Goal: Task Accomplishment & Management: Manage account settings

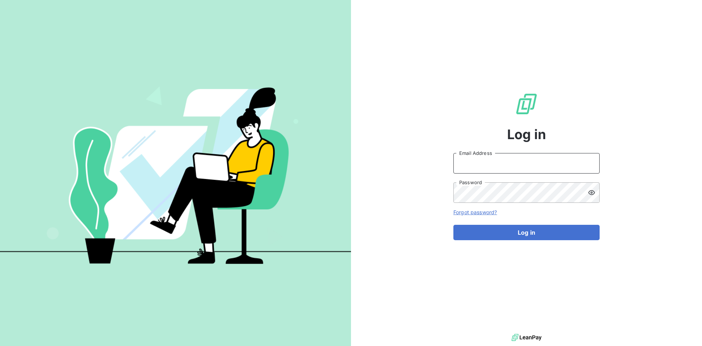
type input "[PERSON_NAME][EMAIL_ADDRESS][PERSON_NAME][DOMAIN_NAME]"
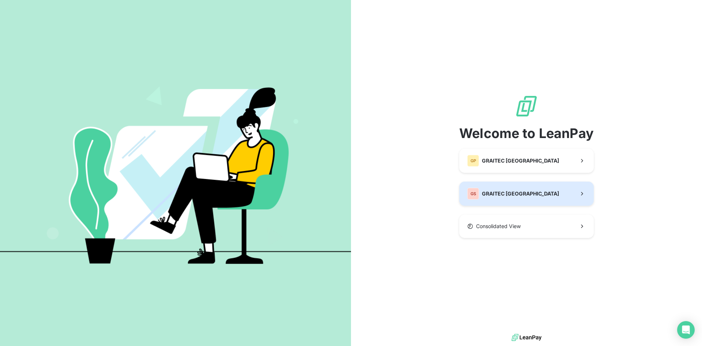
click at [533, 192] on button "GS GRAITEC [GEOGRAPHIC_DATA]" at bounding box center [526, 193] width 135 height 24
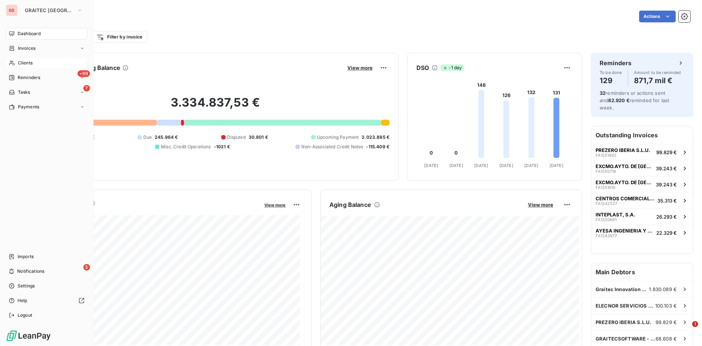
click at [24, 61] on div "Clients" at bounding box center [47, 63] width 82 height 12
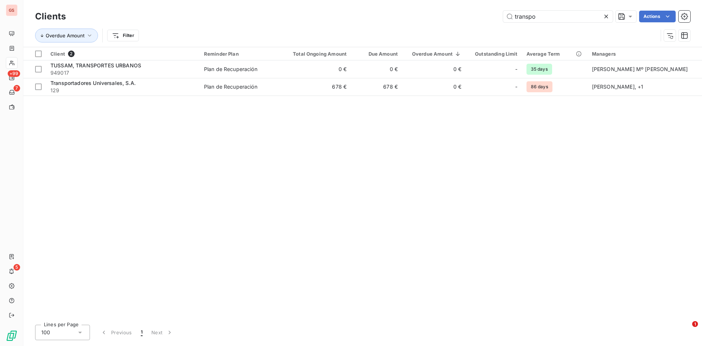
type input "transpo"
click at [161, 98] on div "Client 2 Reminder Plan Total Ongoing Amount Due Amount Overdue Amount Outstandi…" at bounding box center [362, 182] width 679 height 271
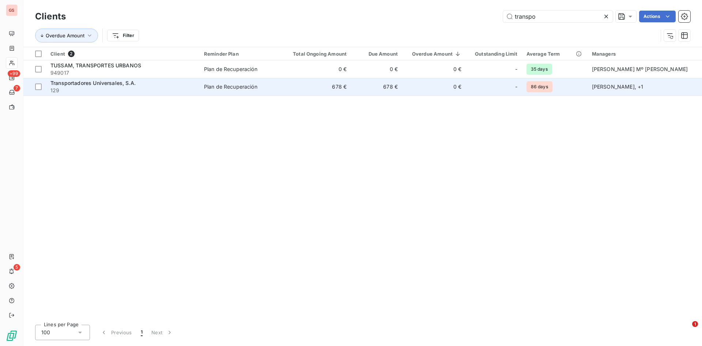
click at [161, 93] on span "129" at bounding box center [122, 90] width 145 height 7
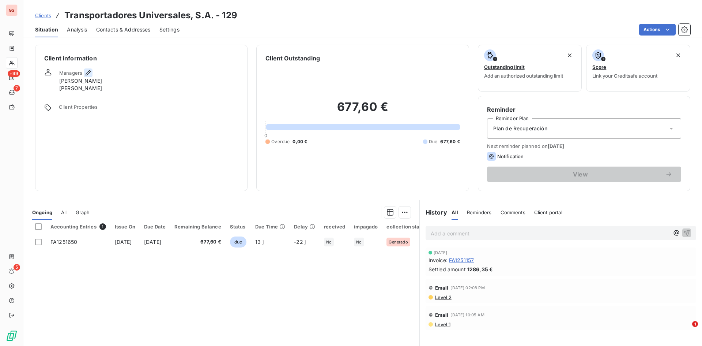
click at [88, 74] on icon "button" at bounding box center [88, 72] width 5 height 5
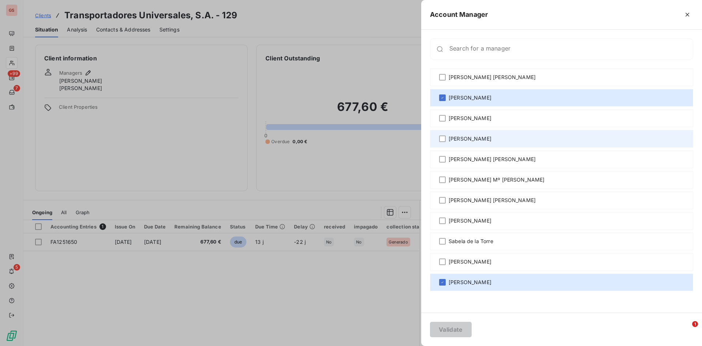
click at [491, 137] on span "[PERSON_NAME]" at bounding box center [470, 138] width 43 height 7
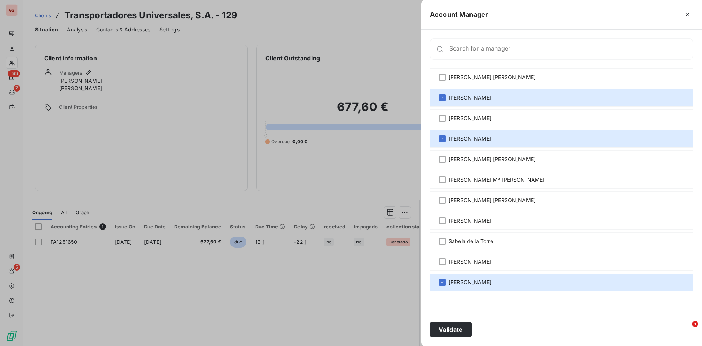
click at [448, 338] on div "Validate" at bounding box center [561, 328] width 281 height 33
click at [443, 331] on button "Validate" at bounding box center [451, 328] width 42 height 15
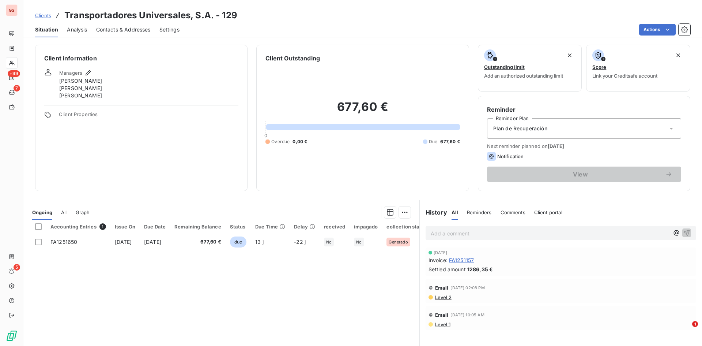
click at [63, 215] on span "All" at bounding box center [63, 212] width 5 height 6
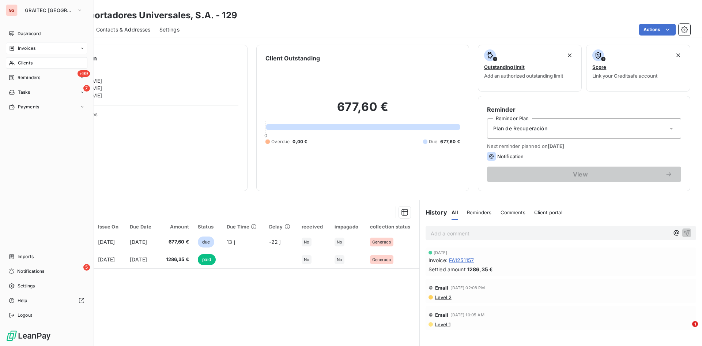
click at [16, 52] on div "Invoices" at bounding box center [47, 48] width 82 height 12
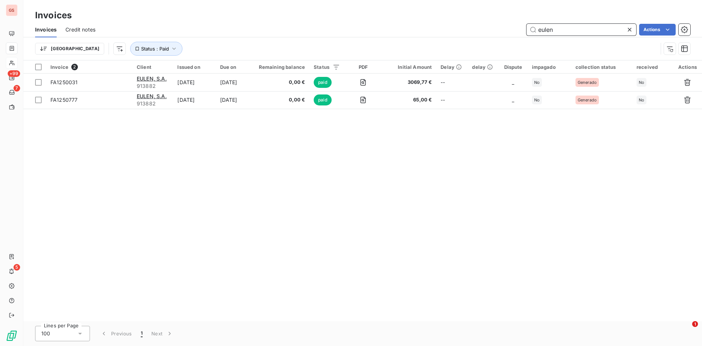
drag, startPoint x: 576, startPoint y: 35, endPoint x: 531, endPoint y: 27, distance: 45.6
click at [531, 27] on input "eulen" at bounding box center [582, 30] width 110 height 12
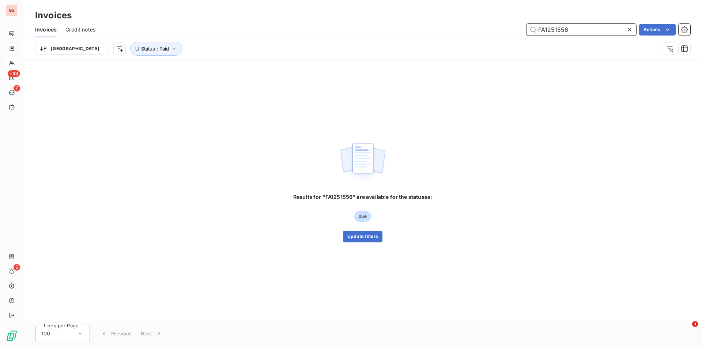
type input "FA1251556"
click at [127, 57] on div "[GEOGRAPHIC_DATA] Status : Paid" at bounding box center [362, 48] width 655 height 23
click at [130, 54] on button "Status : Paid" at bounding box center [156, 49] width 52 height 14
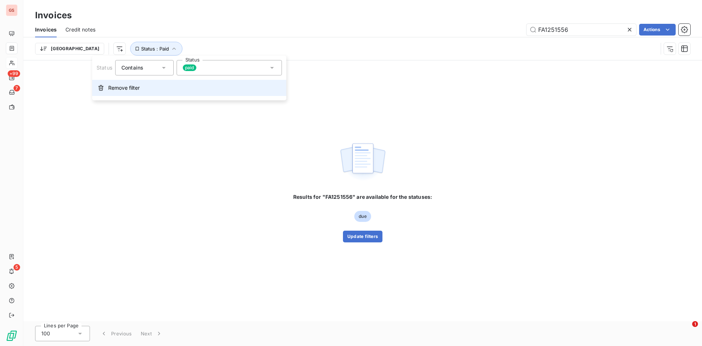
click at [137, 89] on span "Remove filter" at bounding box center [123, 87] width 31 height 7
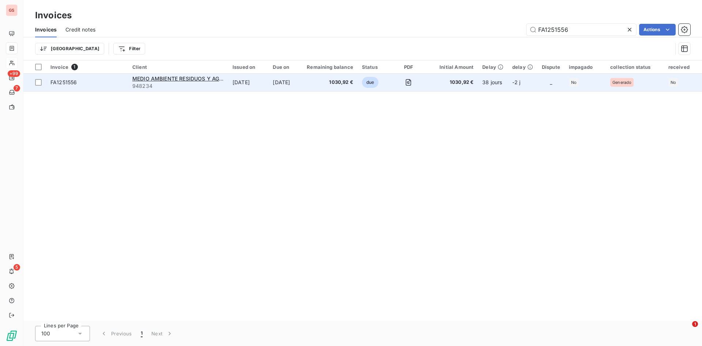
click at [262, 87] on td "[DATE]" at bounding box center [248, 82] width 40 height 18
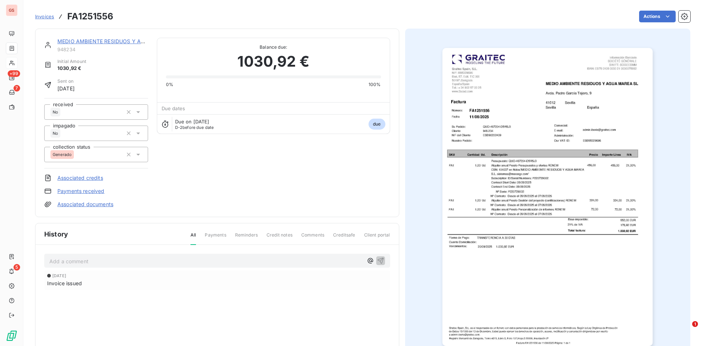
click at [158, 262] on p "Add a comment ﻿" at bounding box center [206, 260] width 314 height 9
click at [653, 19] on html "GS +99 7 5 Invoices FA1251556 Actions MEDIO AMBIENTE RESIDUOS Y AGUA MAREA SL 9…" at bounding box center [351, 173] width 702 height 346
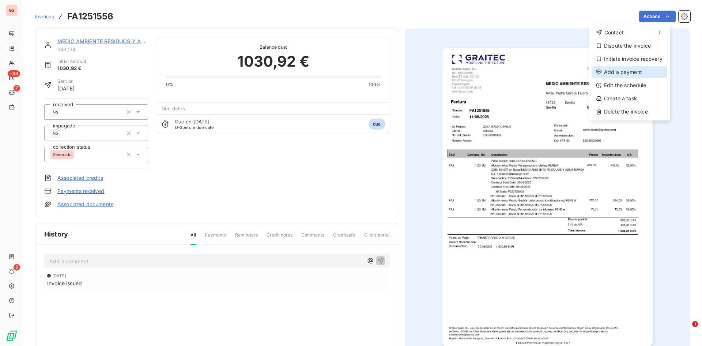
click at [637, 69] on div "Add a payment" at bounding box center [629, 72] width 75 height 12
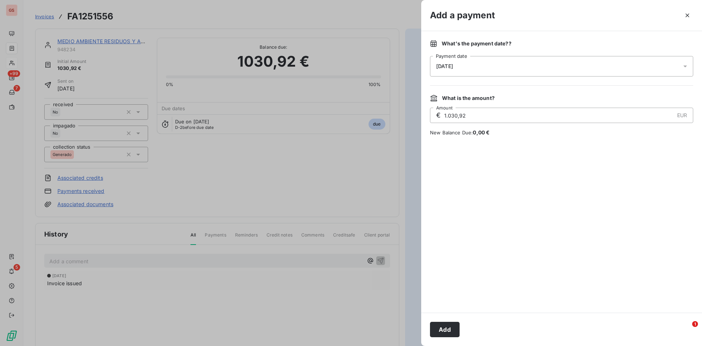
click at [632, 72] on div "[DATE]" at bounding box center [561, 66] width 263 height 20
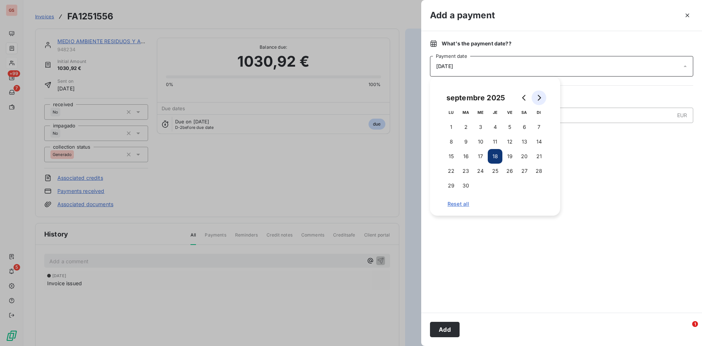
click at [542, 100] on button "Go to next month" at bounding box center [539, 97] width 15 height 15
click at [544, 189] on button "30" at bounding box center [539, 185] width 15 height 15
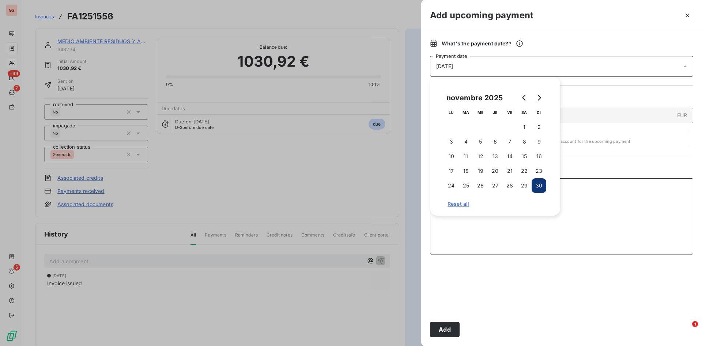
click at [573, 210] on textarea "Add a comment ( optional )" at bounding box center [561, 216] width 263 height 76
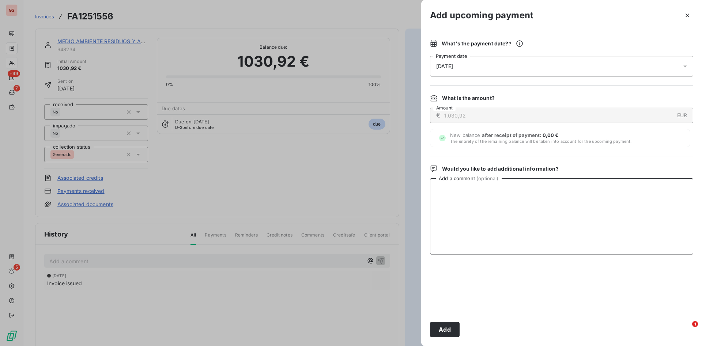
click at [557, 196] on textarea "Add a comment ( optional )" at bounding box center [561, 216] width 263 height 76
type textarea "r"
type textarea "Recibido cheque 3000704-2"
click at [455, 326] on button "Add" at bounding box center [445, 328] width 30 height 15
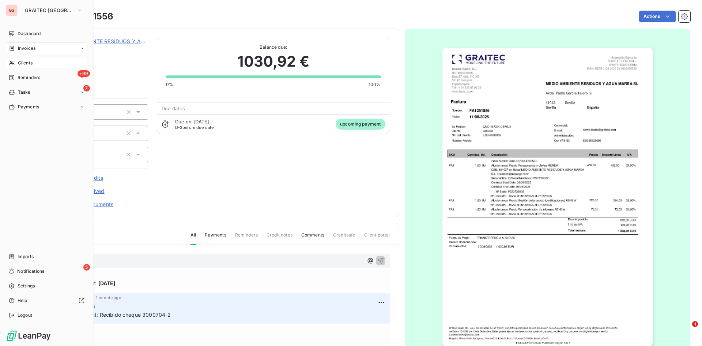
click at [15, 49] on div "Invoices" at bounding box center [22, 48] width 27 height 7
click at [23, 48] on span "Invoices" at bounding box center [27, 48] width 18 height 7
click at [32, 59] on div "Invoices" at bounding box center [51, 63] width 73 height 12
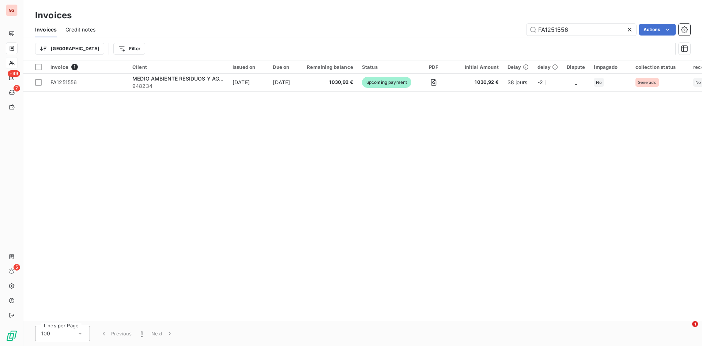
drag, startPoint x: 592, startPoint y: 32, endPoint x: 491, endPoint y: 26, distance: 101.5
click at [491, 26] on div "FA1251556 Actions" at bounding box center [397, 30] width 586 height 12
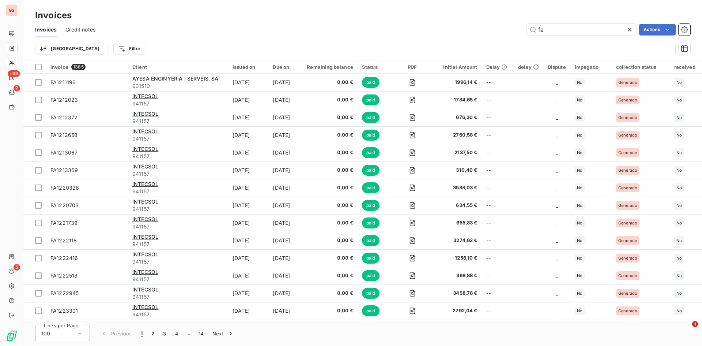
drag, startPoint x: 553, startPoint y: 29, endPoint x: 516, endPoint y: 29, distance: 36.2
click at [519, 29] on div "fa Actions" at bounding box center [397, 30] width 586 height 12
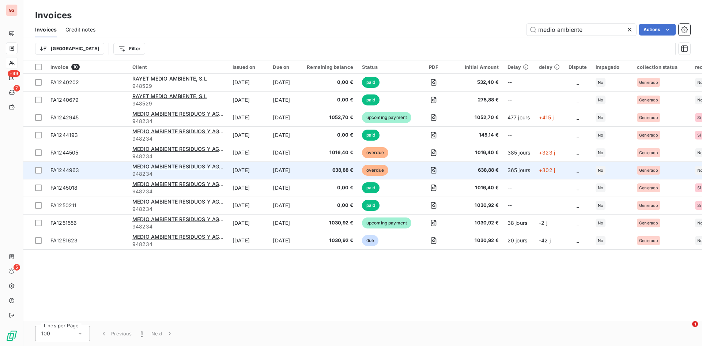
type input "medio ambiente"
click at [295, 169] on td "[DATE]" at bounding box center [285, 170] width 34 height 18
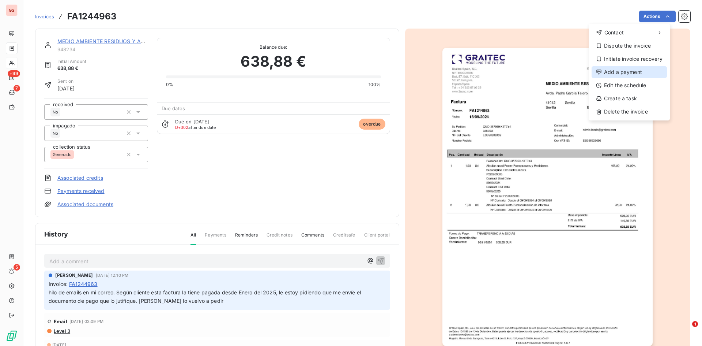
click at [638, 72] on div "Add a payment" at bounding box center [629, 72] width 75 height 12
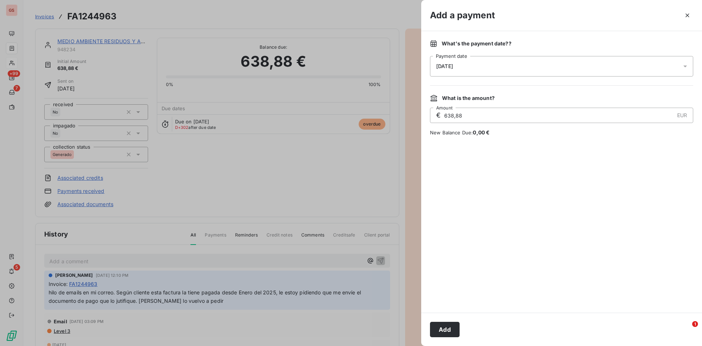
click at [571, 67] on div "[DATE]" at bounding box center [561, 66] width 263 height 20
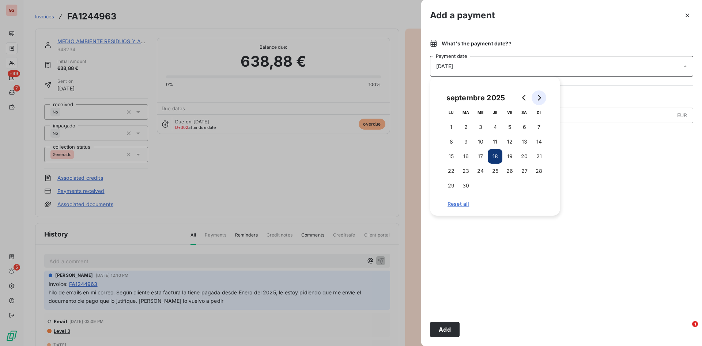
click at [540, 93] on button "Go to next month" at bounding box center [539, 97] width 15 height 15
click at [543, 183] on button "30" at bounding box center [539, 185] width 15 height 15
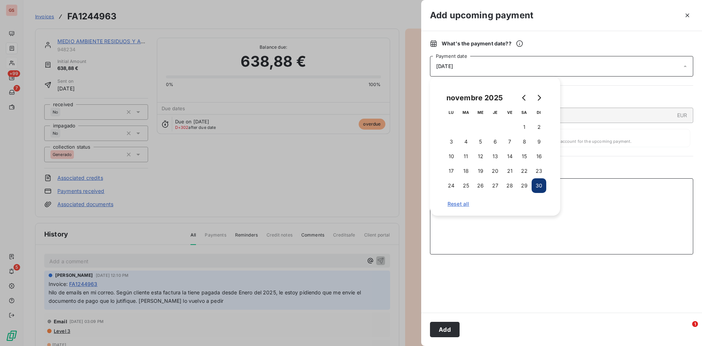
click at [598, 208] on textarea "Add a comment ( optional )" at bounding box center [561, 216] width 263 height 76
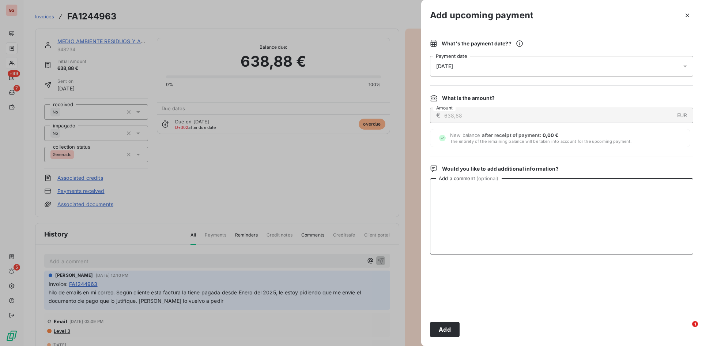
type textarea "r"
type textarea "Recibido cheque cajamar 8981650-1"
click at [441, 328] on button "Add" at bounding box center [445, 328] width 30 height 15
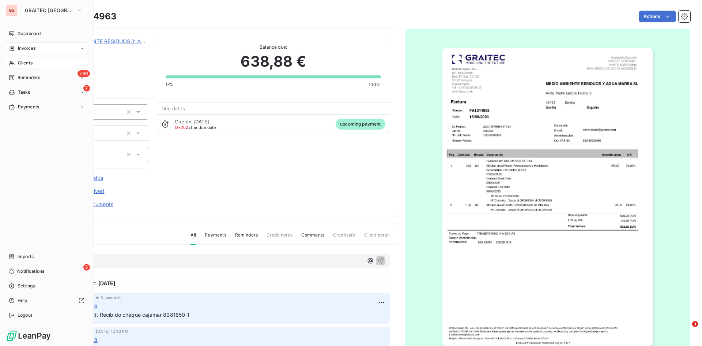
drag, startPoint x: 23, startPoint y: 46, endPoint x: 22, endPoint y: 53, distance: 6.7
click at [23, 46] on span "Invoices" at bounding box center [27, 48] width 18 height 7
click at [15, 44] on div "Invoices" at bounding box center [47, 48] width 82 height 12
click at [36, 59] on div "Invoices" at bounding box center [51, 63] width 73 height 12
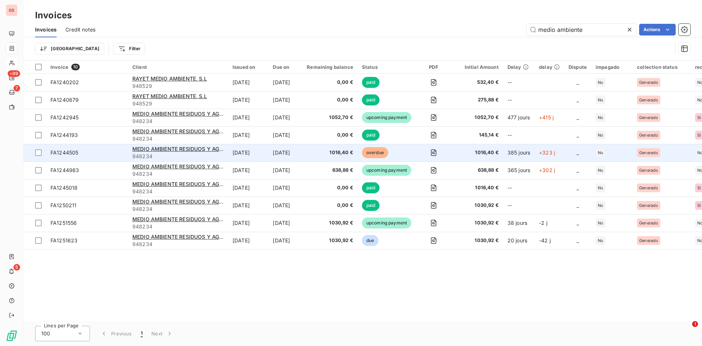
click at [242, 150] on td "[DATE]" at bounding box center [248, 153] width 40 height 18
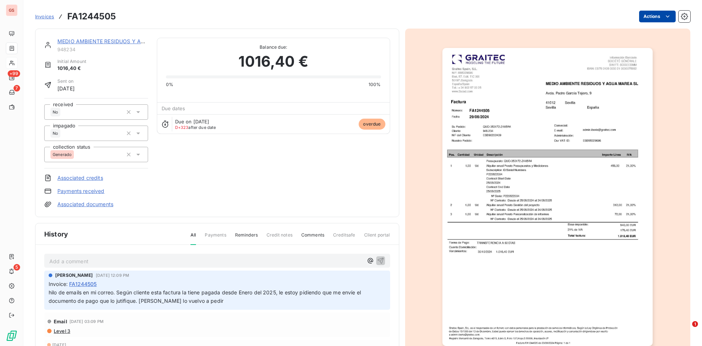
click at [657, 20] on html "GS +99 7 5 Invoices FA1244505 Actions MEDIO AMBIENTE RESIDUOS Y AGUA MAREA SL 9…" at bounding box center [351, 173] width 702 height 346
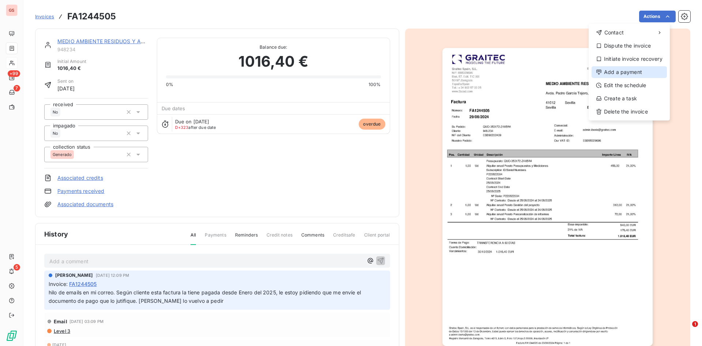
click at [646, 71] on div "Add a payment" at bounding box center [629, 72] width 75 height 12
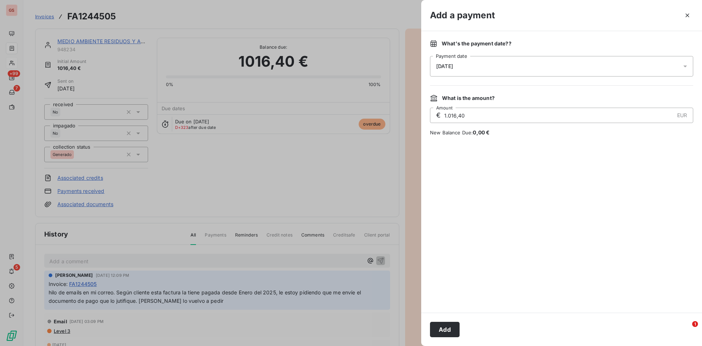
click at [517, 69] on div "[DATE]" at bounding box center [561, 66] width 263 height 20
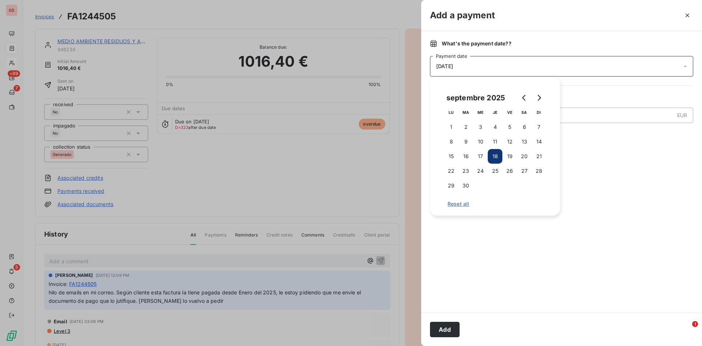
click at [544, 91] on div at bounding box center [531, 97] width 29 height 15
click at [543, 91] on div at bounding box center [531, 97] width 29 height 15
click at [542, 91] on button "Go to next month" at bounding box center [539, 97] width 15 height 15
click at [540, 92] on button "Go to next month" at bounding box center [539, 97] width 15 height 15
click at [538, 182] on button "30" at bounding box center [539, 185] width 15 height 15
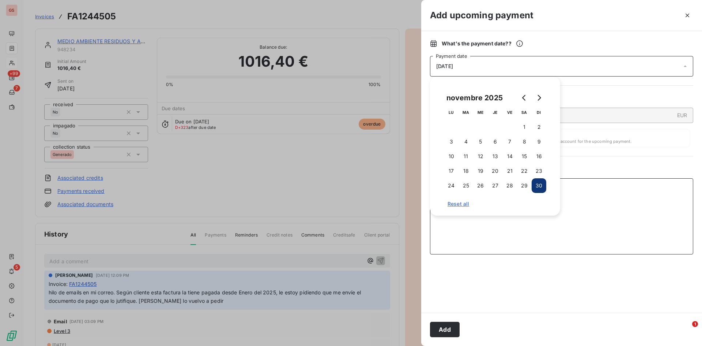
click at [585, 234] on textarea "Add a comment ( optional )" at bounding box center [561, 216] width 263 height 76
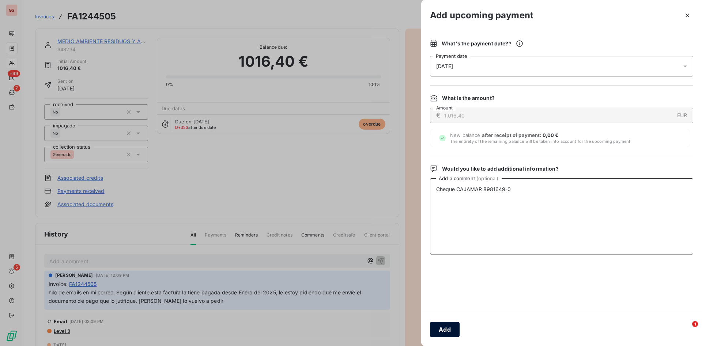
type textarea "Cheque CAJAMAR 8981649-0"
click at [451, 330] on button "Add" at bounding box center [445, 328] width 30 height 15
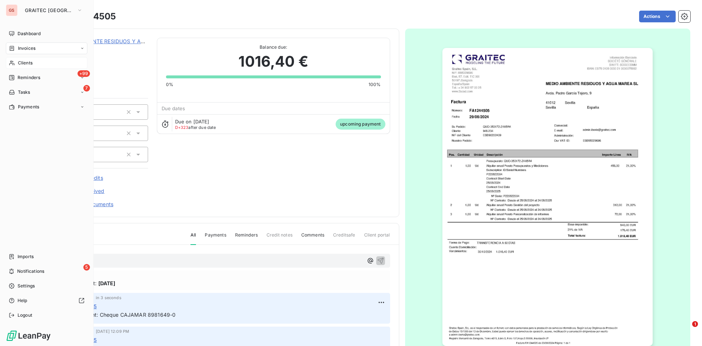
click at [6, 25] on div "GS GRAITEC SPAIN Dashboard Invoices Clients +99 Reminders 7 Tasks Payments Impo…" at bounding box center [47, 173] width 94 height 346
click at [8, 29] on div "Dashboard" at bounding box center [47, 34] width 82 height 12
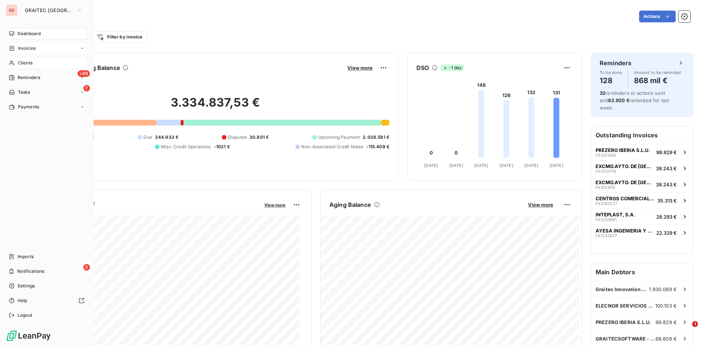
click at [16, 44] on div "Invoices" at bounding box center [47, 48] width 82 height 12
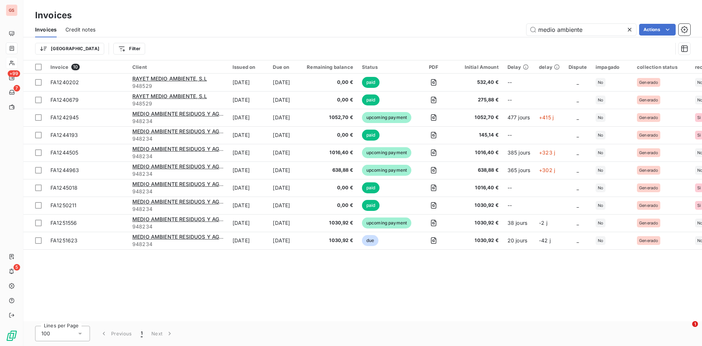
drag, startPoint x: 585, startPoint y: 30, endPoint x: 455, endPoint y: 22, distance: 130.5
click at [456, 21] on div "Invoices Invoices Credit notes medio ambiente Actions Trier Filter" at bounding box center [362, 30] width 679 height 60
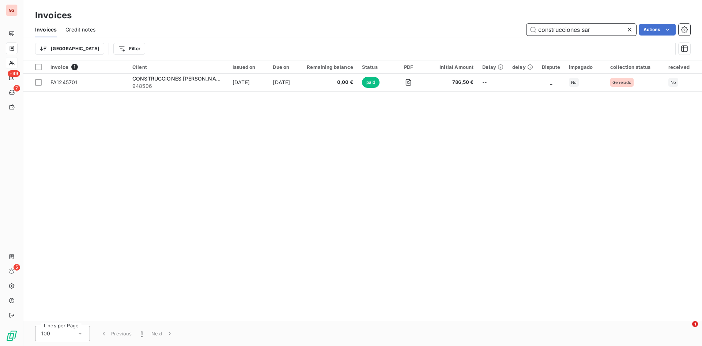
drag, startPoint x: 605, startPoint y: 31, endPoint x: 434, endPoint y: 19, distance: 171.5
click at [454, 24] on div "construcciones sar Actions" at bounding box center [397, 30] width 586 height 12
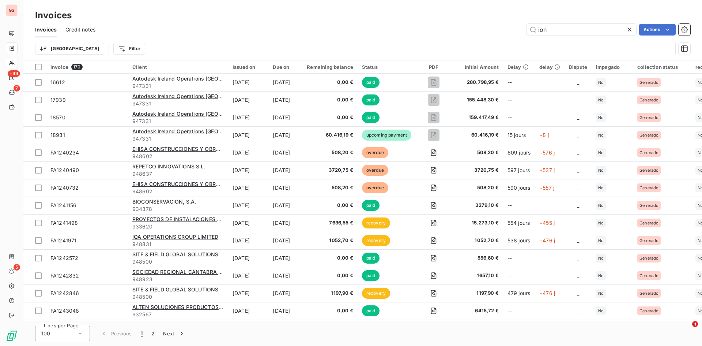
click at [585, 36] on div "Invoices Credit notes ion Actions" at bounding box center [362, 29] width 679 height 15
click at [582, 32] on input "ion" at bounding box center [582, 30] width 110 height 12
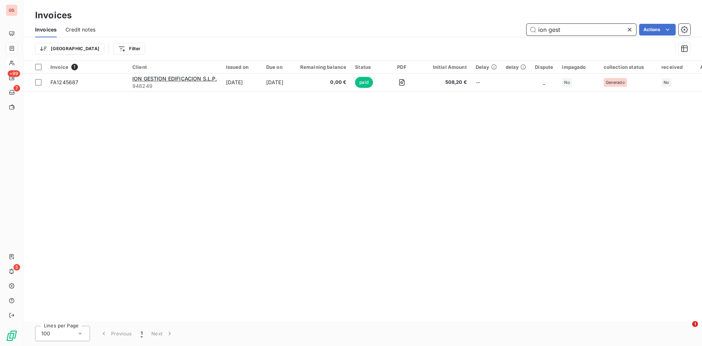
drag, startPoint x: 572, startPoint y: 32, endPoint x: 513, endPoint y: 31, distance: 58.5
click at [513, 31] on div "ion gest Actions" at bounding box center [397, 30] width 586 height 12
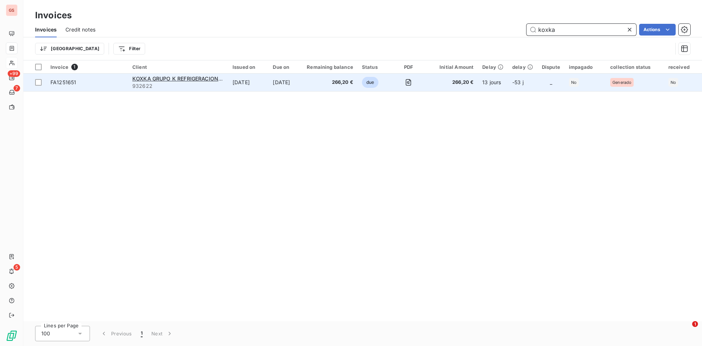
type input "koxka"
click at [452, 80] on span "266,20 €" at bounding box center [452, 82] width 43 height 7
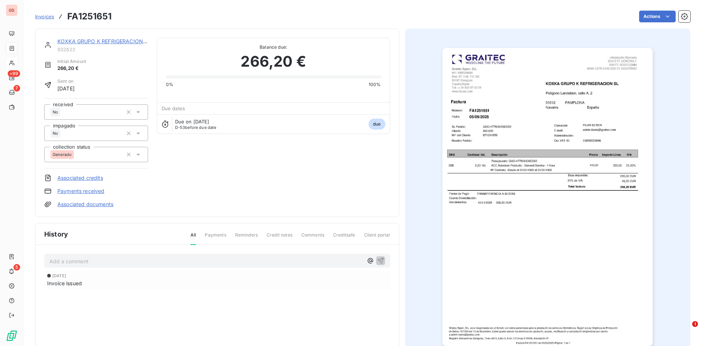
click at [532, 93] on img "button" at bounding box center [547, 197] width 210 height 298
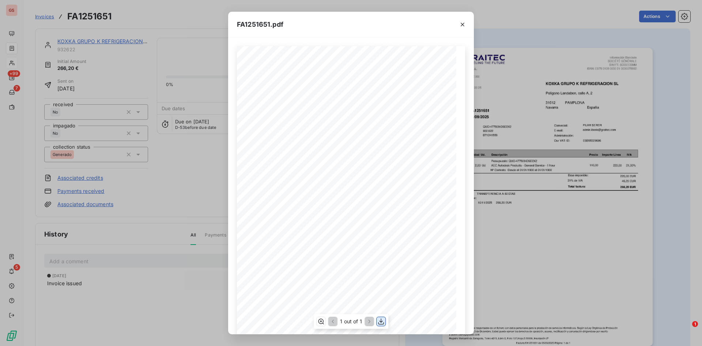
click at [380, 321] on icon "button" at bounding box center [380, 320] width 7 height 7
click at [534, 121] on div "FA1251651.pdf Cliente Fecha Número: NIF del Cliente 932.622 KOXKA GRUPO K REFRI…" at bounding box center [351, 173] width 702 height 346
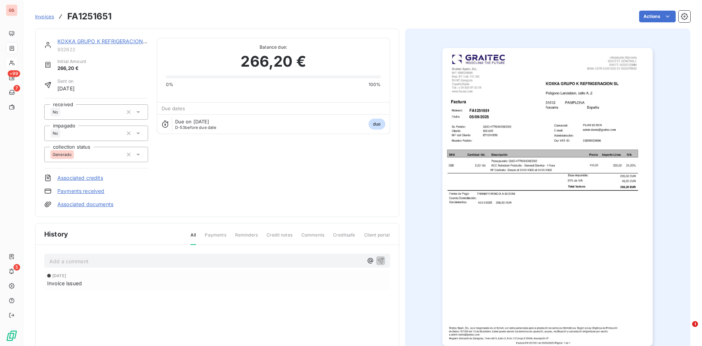
click at [630, 65] on img "button" at bounding box center [547, 197] width 210 height 298
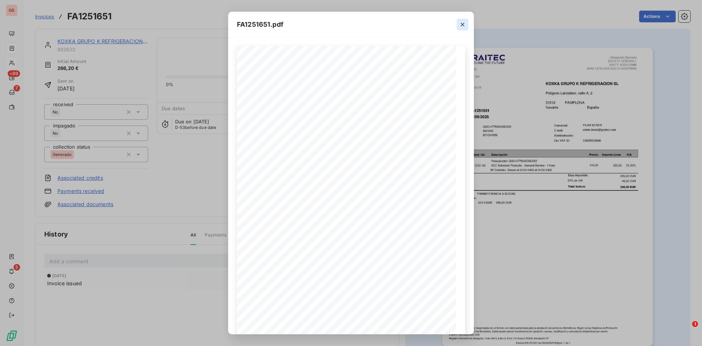
drag, startPoint x: 463, startPoint y: 24, endPoint x: 456, endPoint y: 26, distance: 6.4
click at [463, 25] on icon "button" at bounding box center [462, 24] width 7 height 7
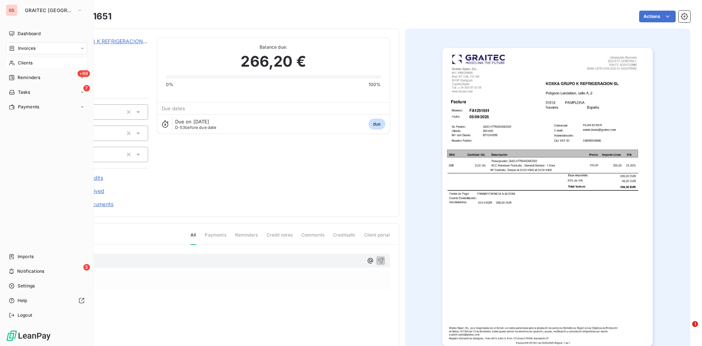
click at [10, 50] on icon at bounding box center [12, 48] width 4 height 5
click at [6, 48] on div "Invoices" at bounding box center [47, 48] width 82 height 12
click at [24, 58] on div "Invoices" at bounding box center [51, 63] width 73 height 12
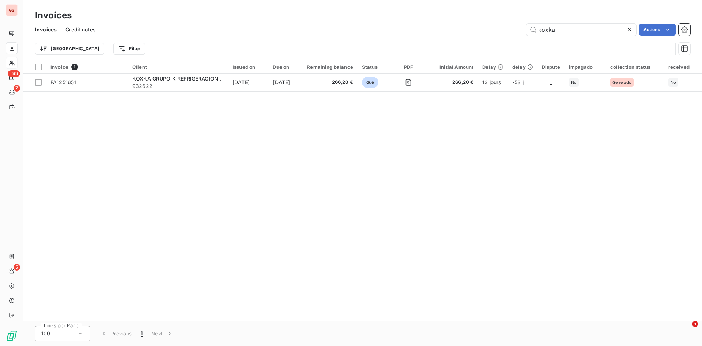
drag, startPoint x: 563, startPoint y: 34, endPoint x: 475, endPoint y: 28, distance: 88.4
click at [500, 28] on div "koxka Actions" at bounding box center [397, 30] width 586 height 12
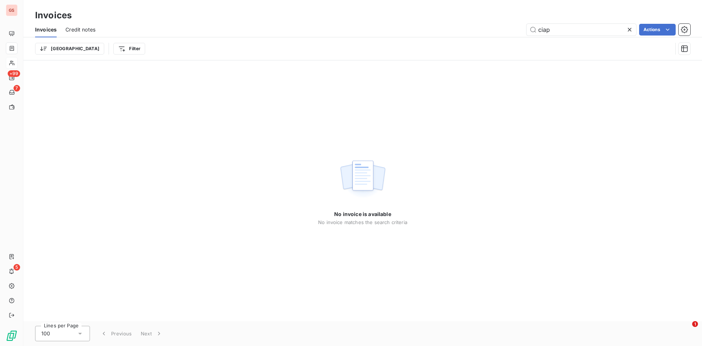
type input "ciap"
